Goal: Information Seeking & Learning: Learn about a topic

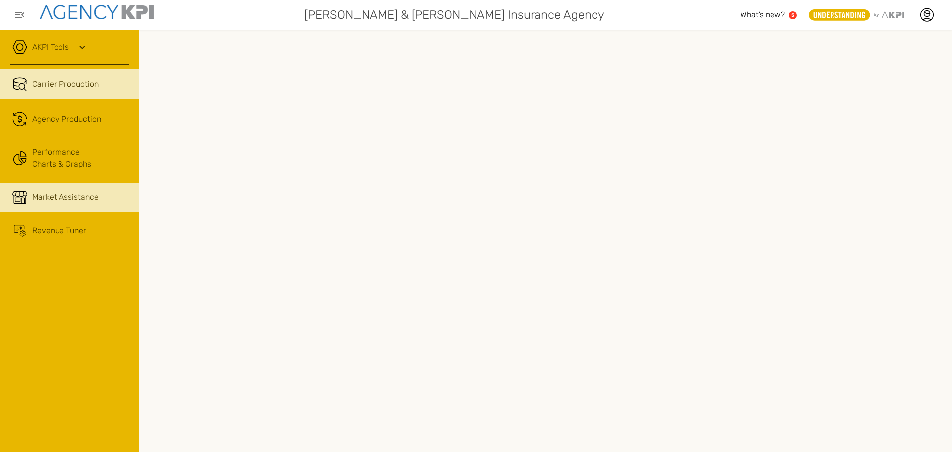
click at [67, 202] on span "Market Assistance" at bounding box center [65, 197] width 66 height 12
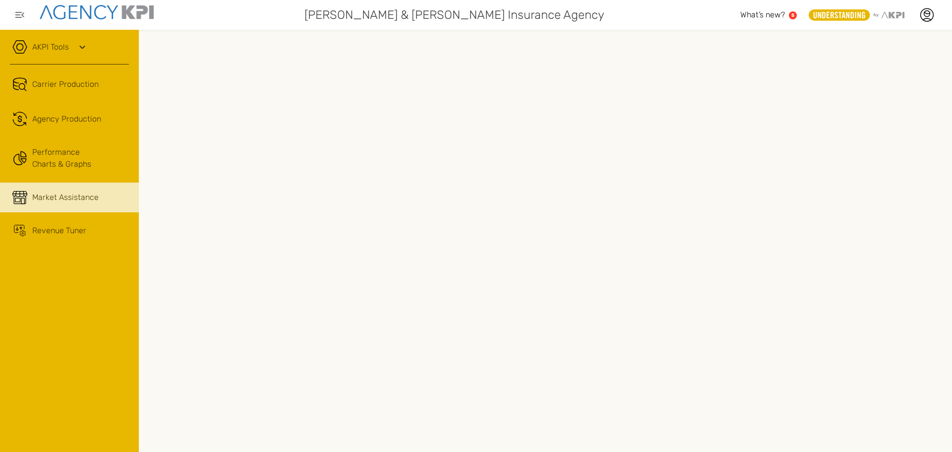
click at [767, 18] on span "What’s new?" at bounding box center [763, 14] width 45 height 9
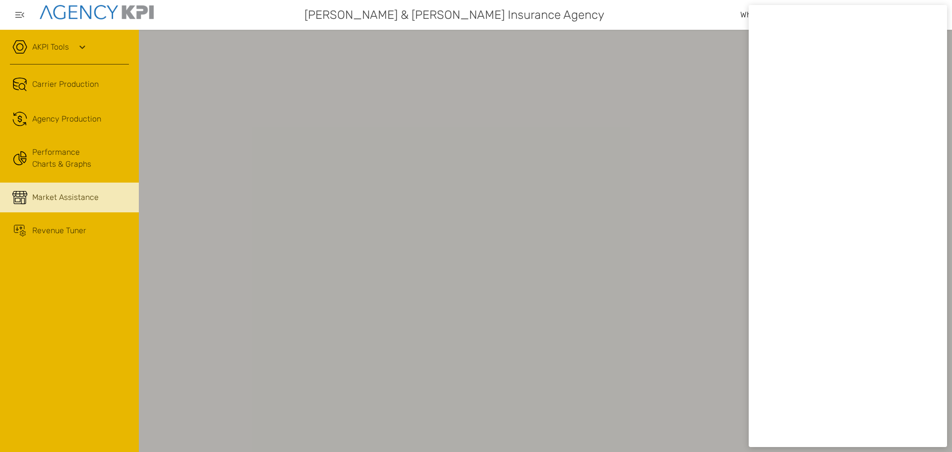
click at [413, 109] on div at bounding box center [476, 226] width 952 height 452
